Goal: Task Accomplishment & Management: Use online tool/utility

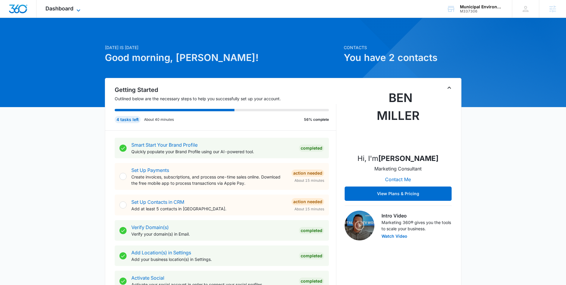
click at [65, 9] on span "Dashboard" at bounding box center [59, 8] width 28 height 6
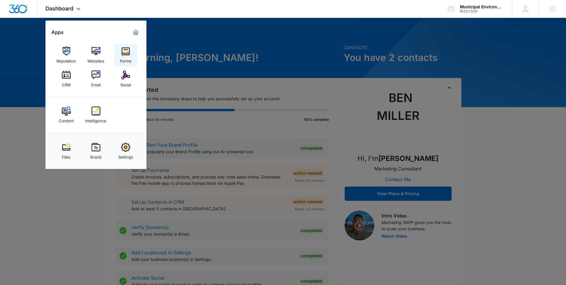
click at [130, 57] on div "Forms" at bounding box center [125, 60] width 11 height 8
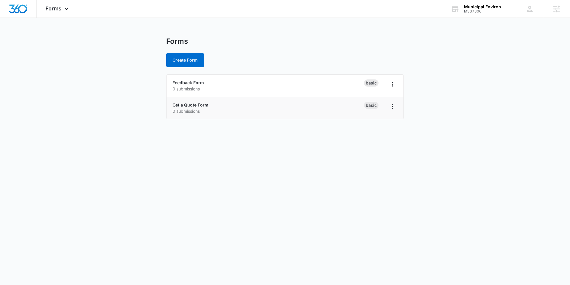
click at [196, 102] on div "Get a Quote Form 0 submissions" at bounding box center [269, 108] width 192 height 12
click at [199, 107] on link "Get a Quote Form" at bounding box center [191, 104] width 36 height 5
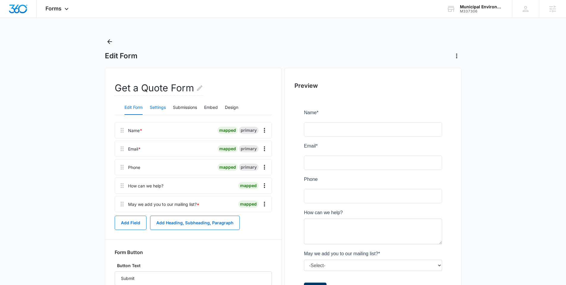
click at [162, 105] on button "Settings" at bounding box center [158, 107] width 16 height 14
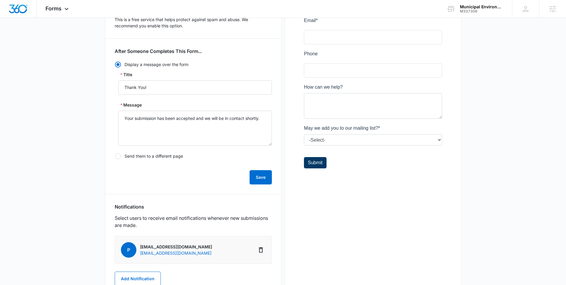
scroll to position [74, 0]
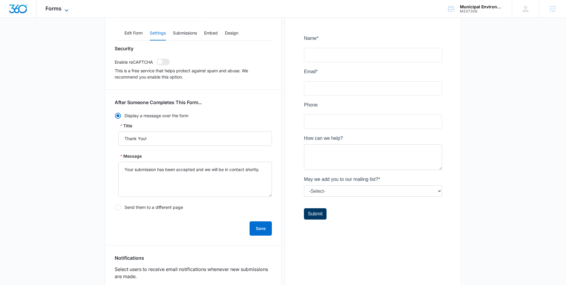
click at [69, 10] on icon at bounding box center [66, 10] width 7 height 7
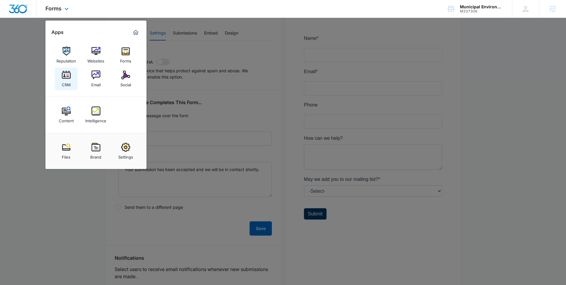
click at [70, 80] on div "CRM" at bounding box center [66, 83] width 9 height 8
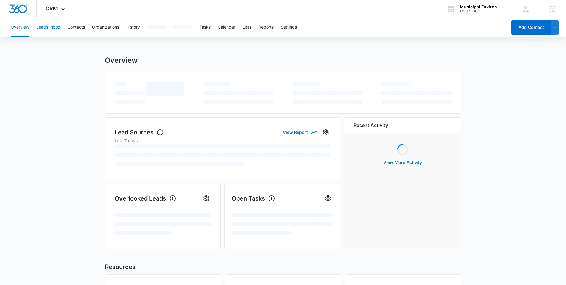
click at [59, 30] on button "Leads Inbox" at bounding box center [48, 27] width 24 height 19
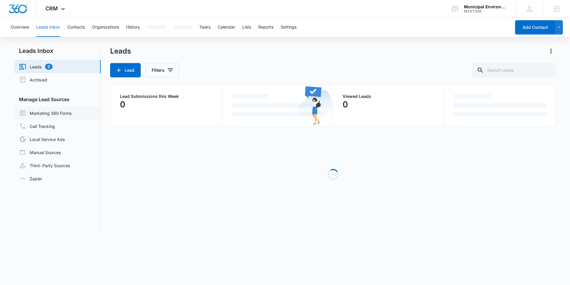
click at [48, 114] on link "Marketing 360 Forms" at bounding box center [45, 112] width 53 height 7
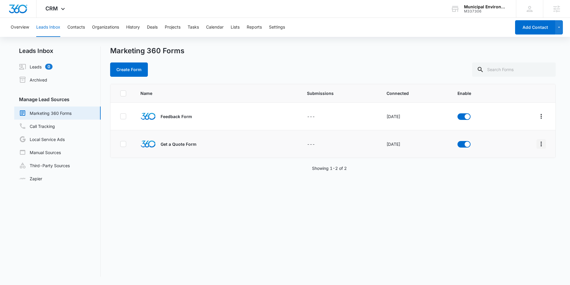
click at [430, 142] on icon "Overflow Menu" at bounding box center [541, 143] width 7 height 7
click at [430, 176] on div "Field Mapping" at bounding box center [511, 178] width 34 height 4
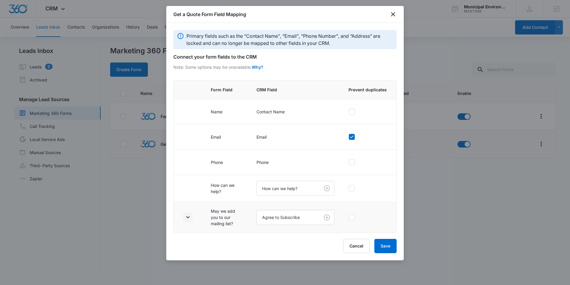
click at [189, 213] on icon "button" at bounding box center [188, 217] width 4 height 2
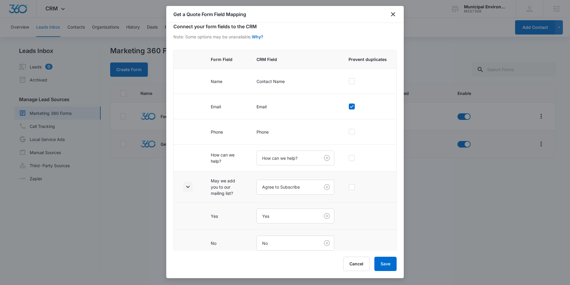
scroll to position [36, 0]
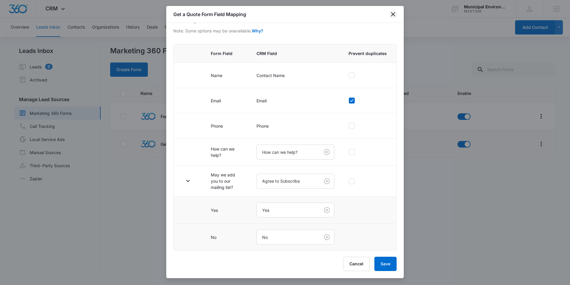
click at [396, 11] on icon "close" at bounding box center [393, 14] width 7 height 7
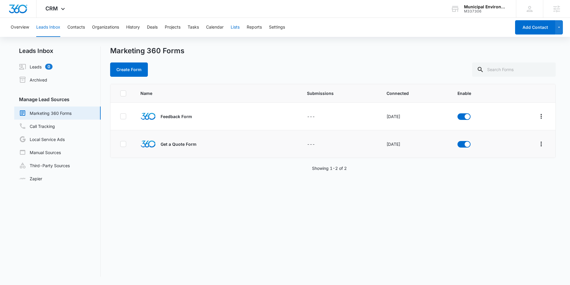
click at [237, 24] on button "Lists" at bounding box center [235, 27] width 9 height 19
